Goal: Obtain resource: Download file/media

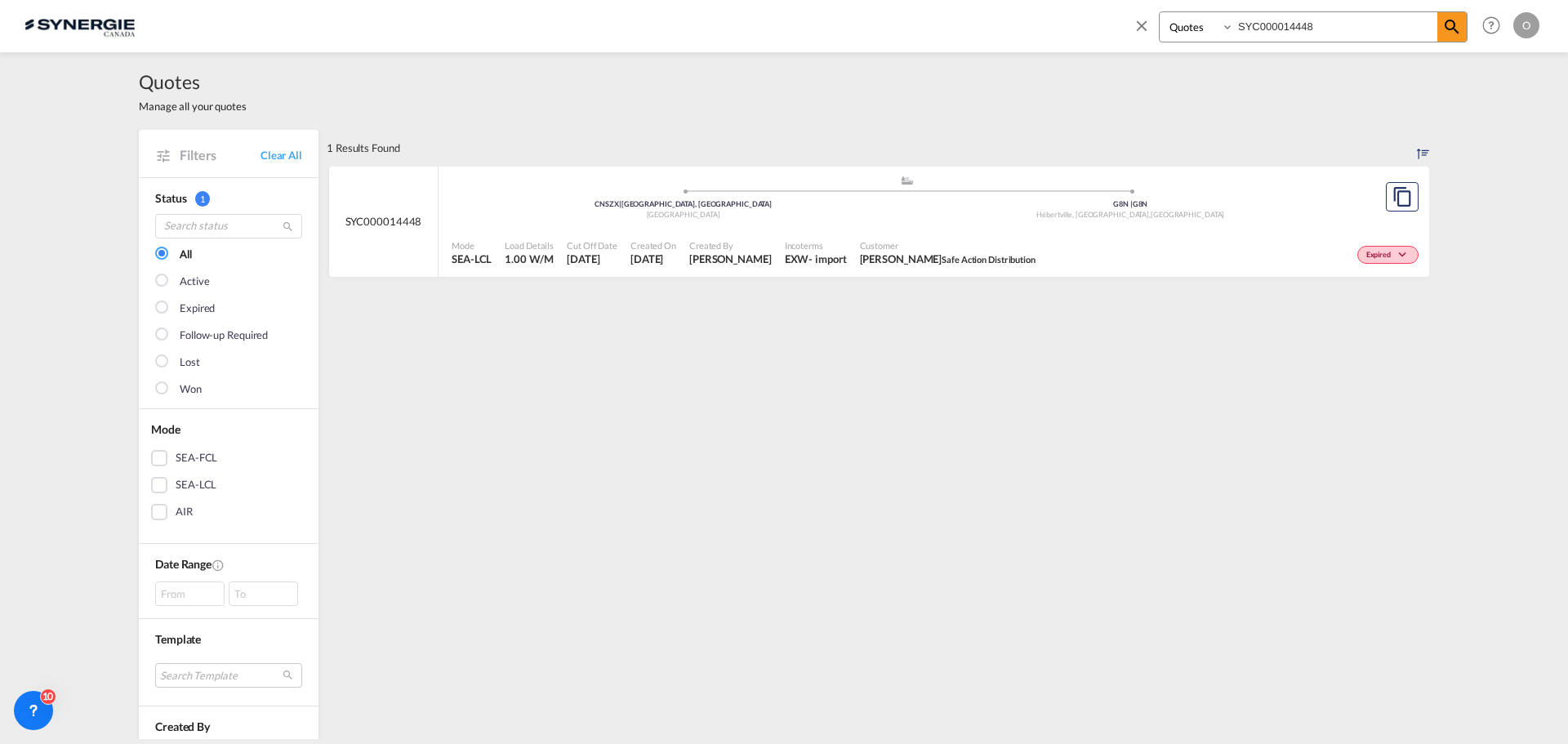
select select "Quotes"
drag, startPoint x: 1389, startPoint y: 25, endPoint x: 939, endPoint y: 15, distance: 450.1
click at [939, 15] on div "Bookings Quotes Enquiries SYC000014448 Help Resources Product Release O My Prof…" at bounding box center [784, 25] width 1519 height 50
paste input "2149"
click at [890, 246] on span "Customer" at bounding box center [919, 245] width 122 height 12
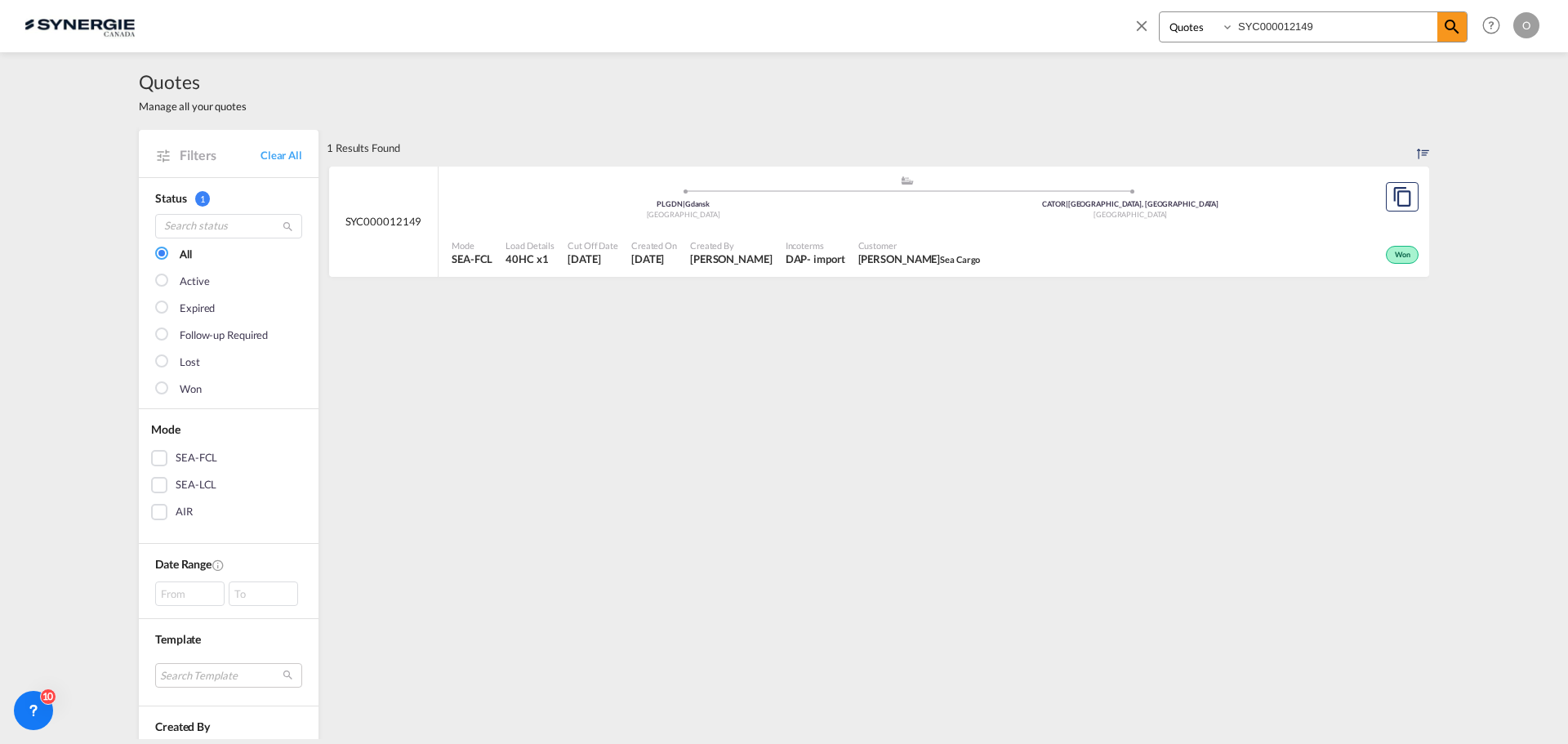
drag, startPoint x: 1325, startPoint y: 27, endPoint x: 1019, endPoint y: 49, distance: 306.8
click at [1019, 49] on div "Bookings Quotes Enquiries SYC000012149 Help Resources Product Release O My Prof…" at bounding box center [784, 25] width 1519 height 50
paste input "4804"
click at [980, 254] on span "[PERSON_NAME] Orthofab" at bounding box center [920, 259] width 120 height 15
drag, startPoint x: 1335, startPoint y: 21, endPoint x: 1025, endPoint y: 44, distance: 310.9
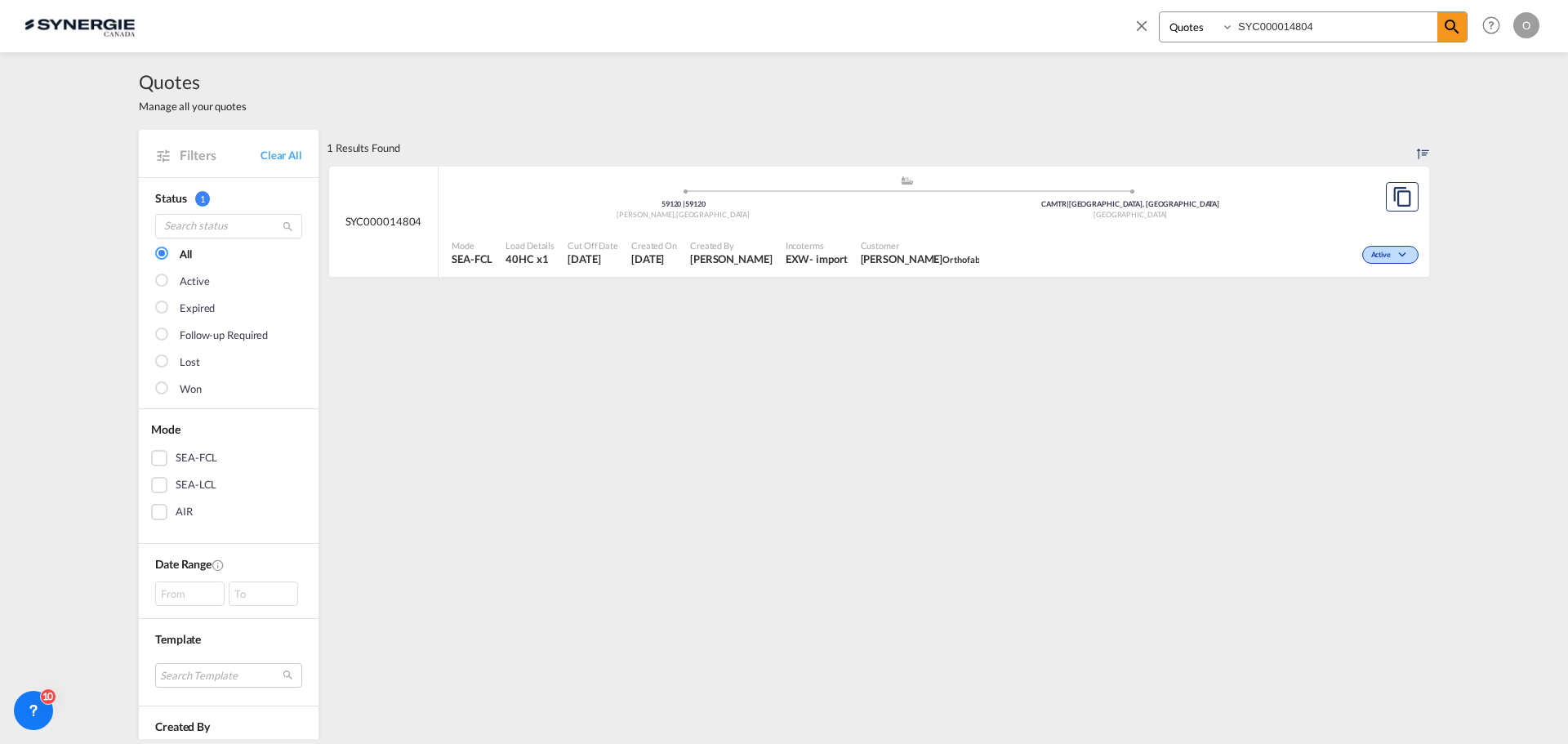
click at [1025, 44] on div "Bookings Quotes Enquiries SYC000014804 Help Resources Product Release O My Prof…" at bounding box center [784, 25] width 1519 height 50
paste input "2149"
type input "SYC000012149"
click at [806, 259] on div "- import" at bounding box center [825, 259] width 37 height 15
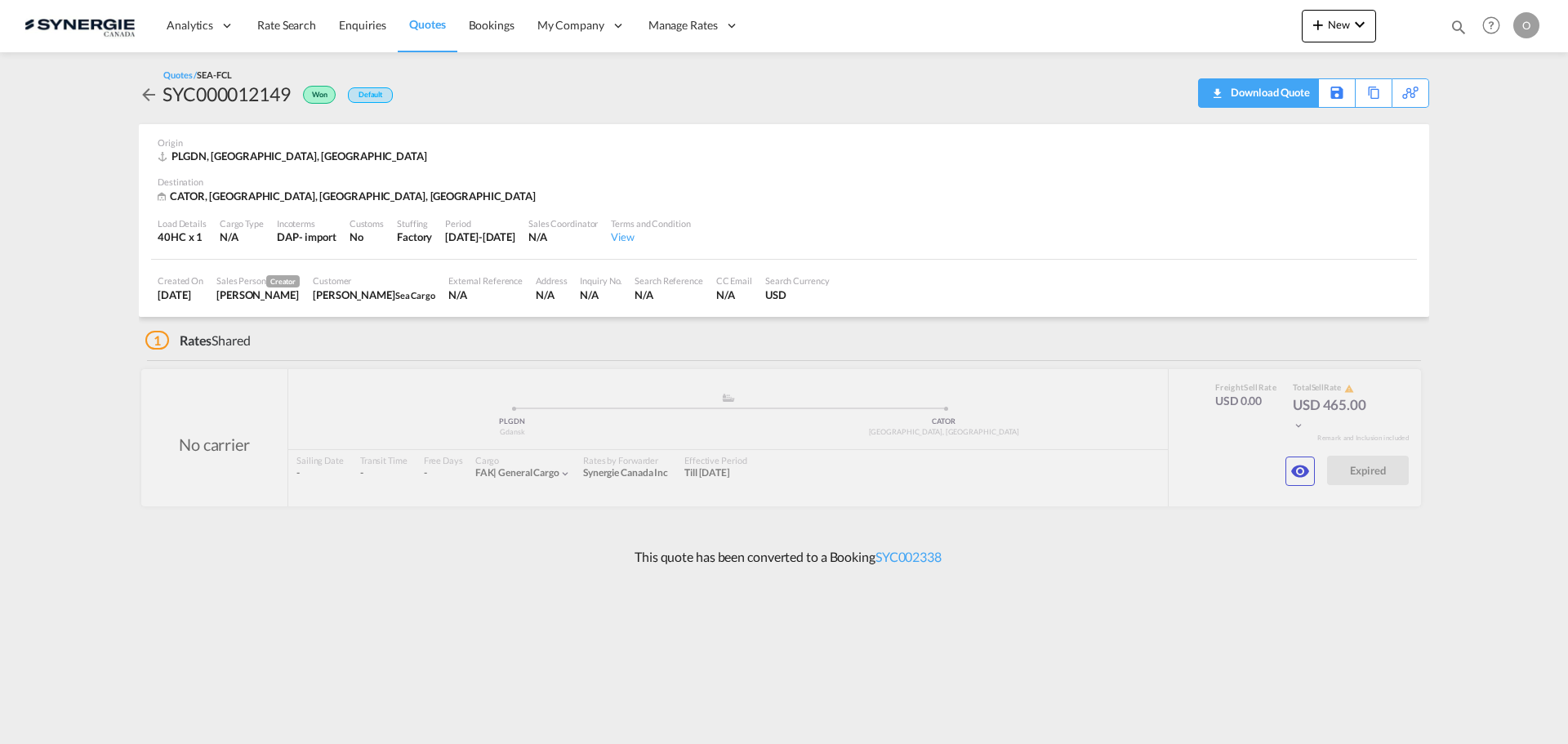
click at [1299, 93] on div "Download Quote" at bounding box center [1268, 93] width 83 height 26
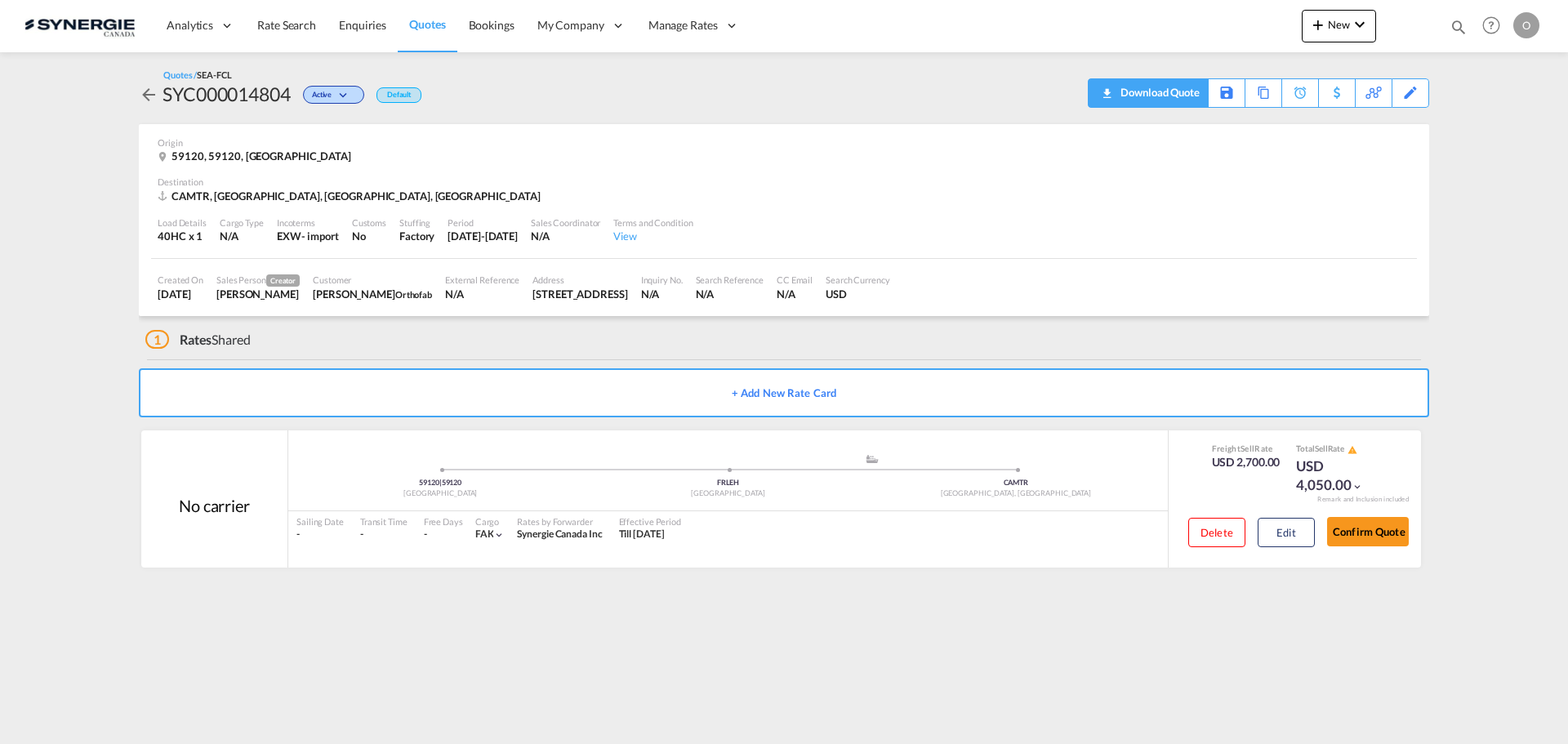
click at [1172, 100] on div "Download Quote" at bounding box center [1158, 93] width 83 height 26
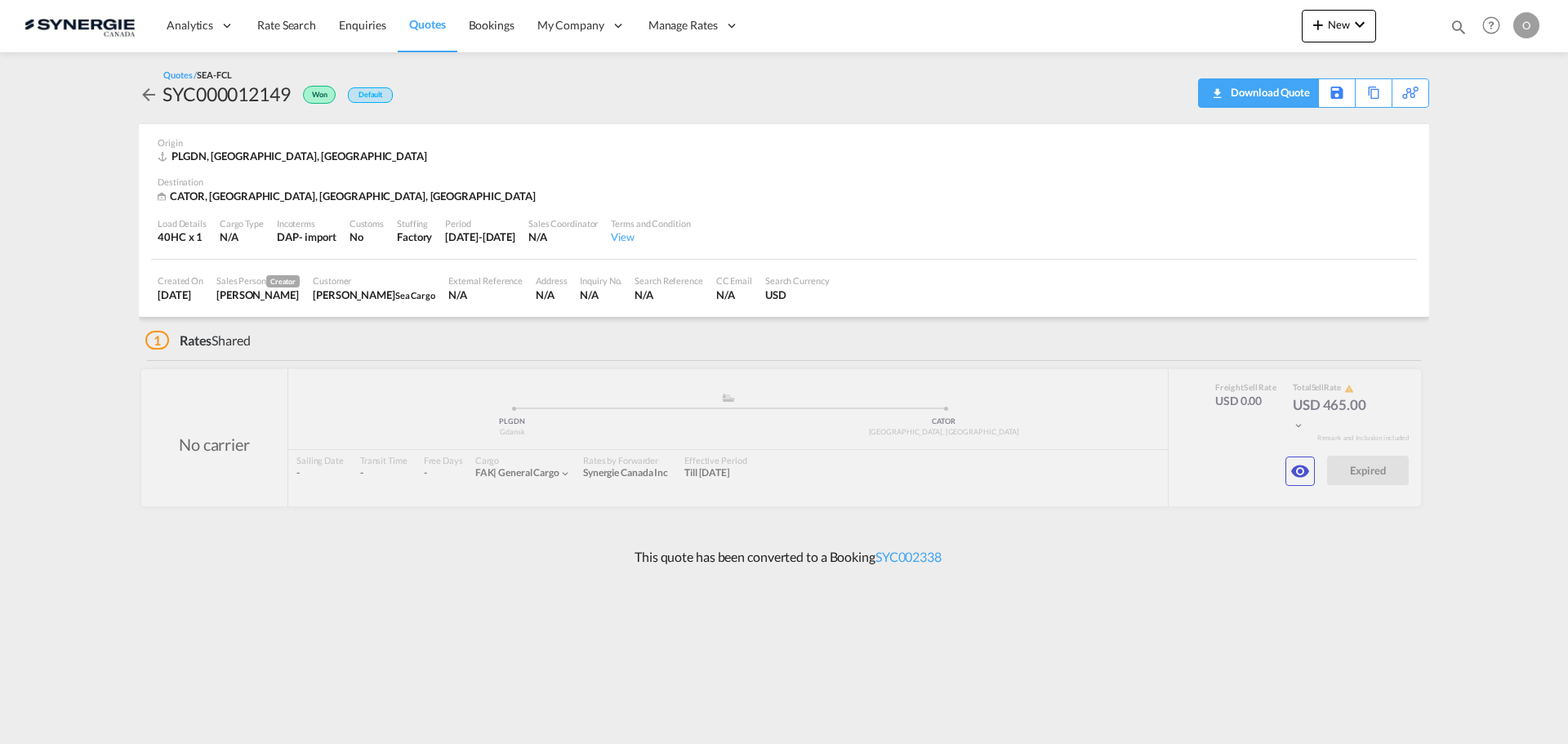
click at [1294, 93] on div "Download Quote" at bounding box center [1268, 93] width 83 height 26
